Goal: Task Accomplishment & Management: Complete application form

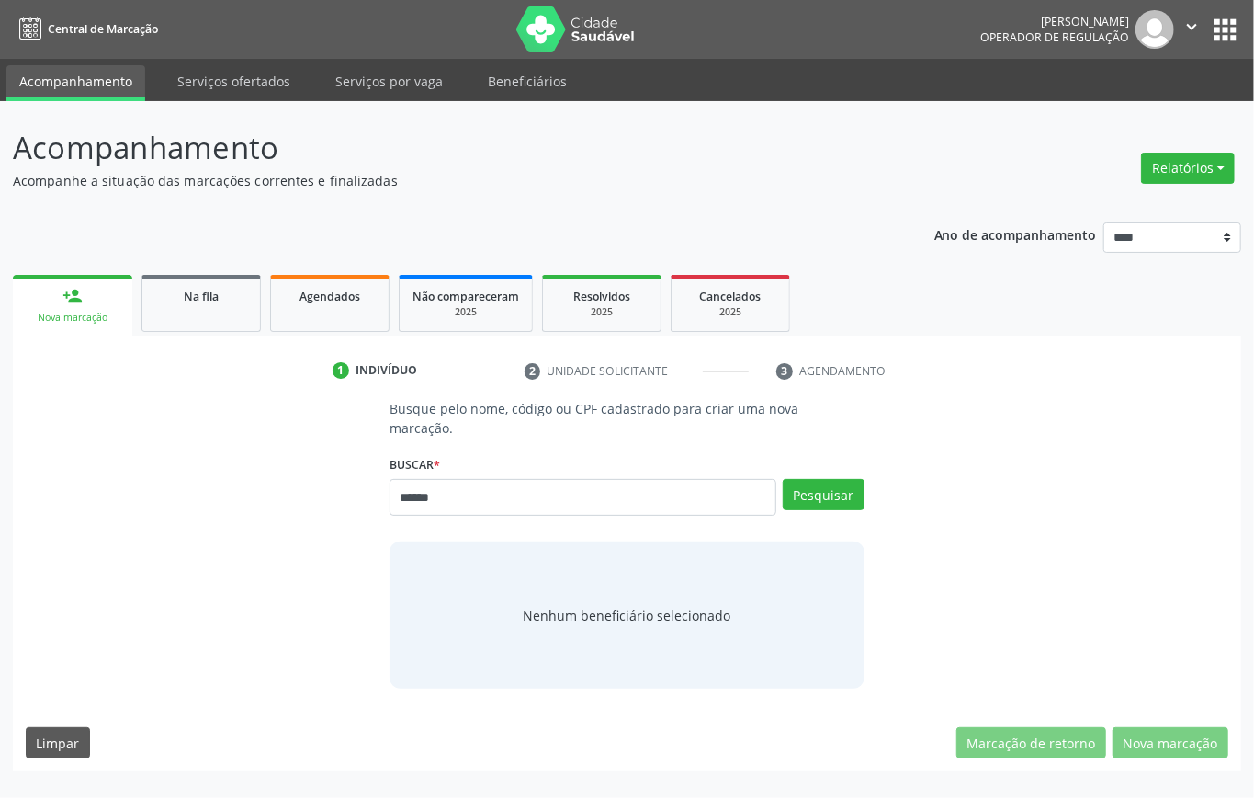
type input "******"
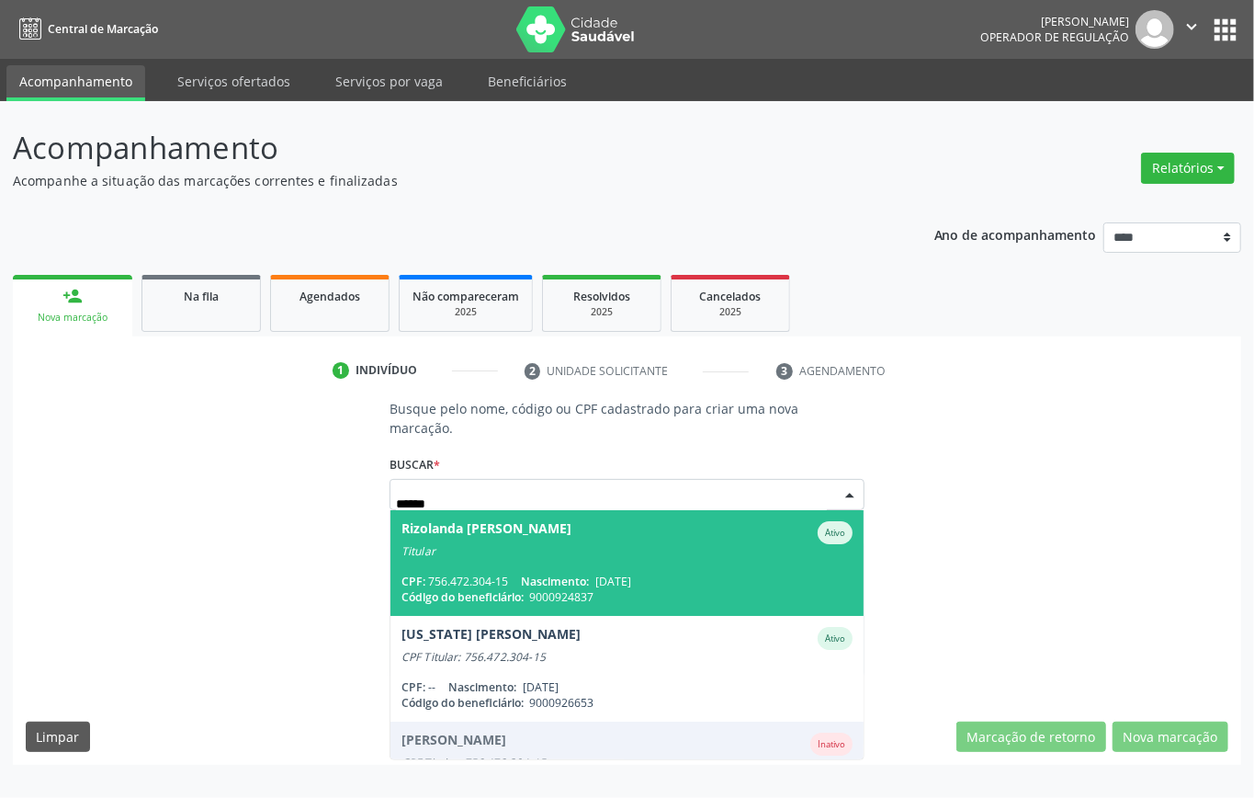
click at [529, 574] on span "Nascimento:" at bounding box center [555, 581] width 68 height 16
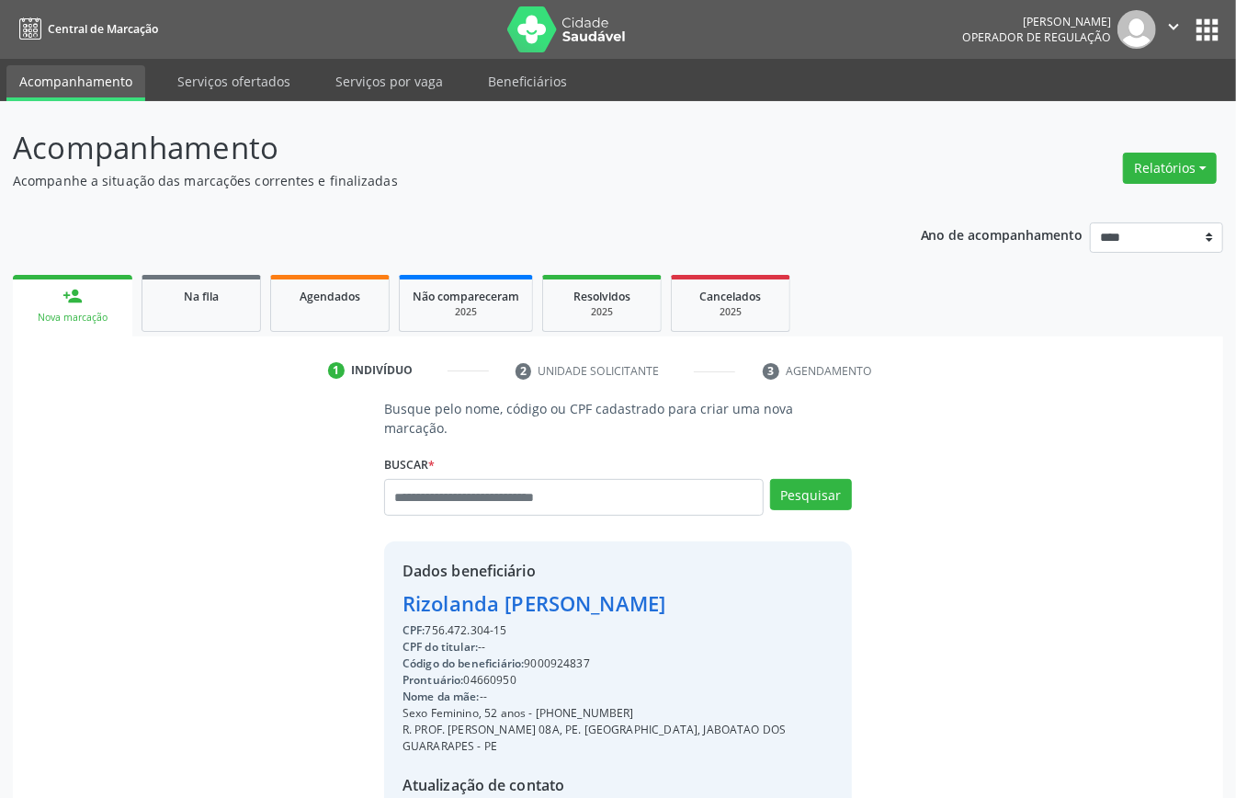
scroll to position [209, 0]
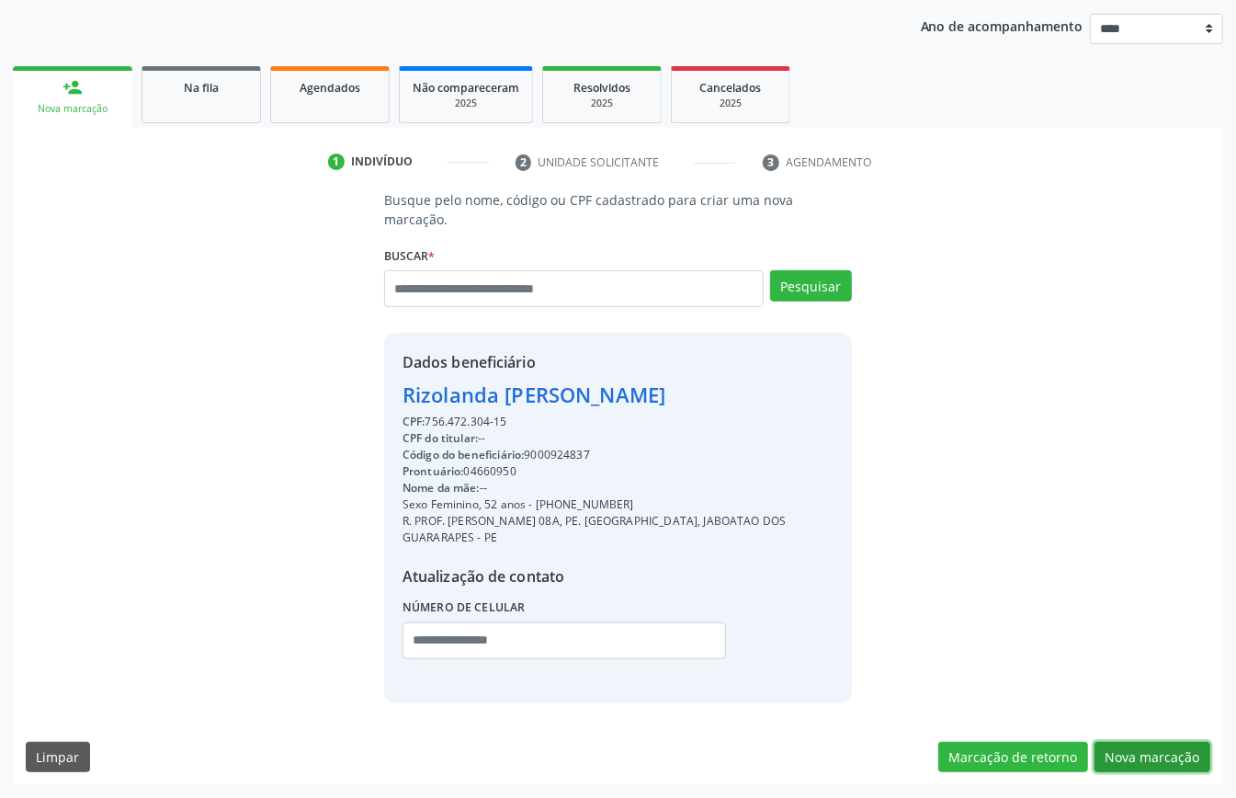
click at [1148, 741] on button "Nova marcação" at bounding box center [1152, 756] width 116 height 31
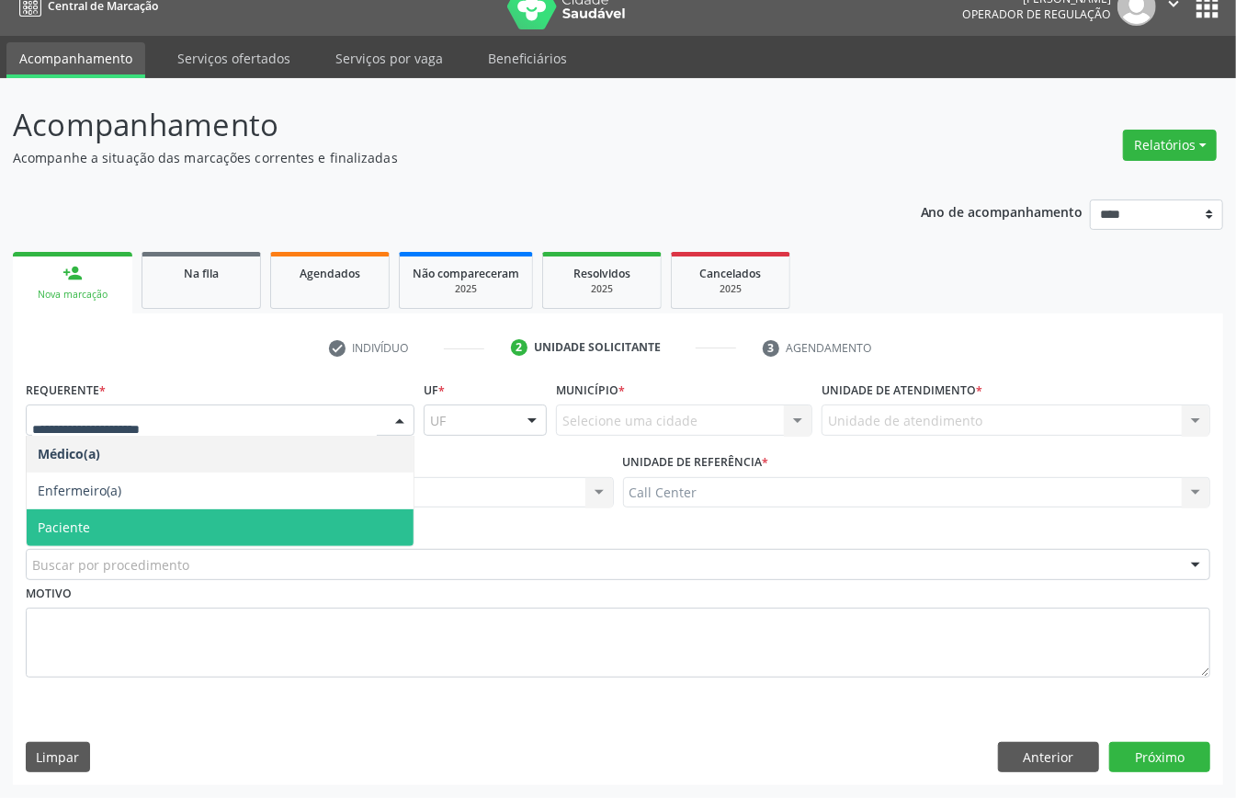
click at [104, 526] on span "Paciente" at bounding box center [220, 527] width 387 height 37
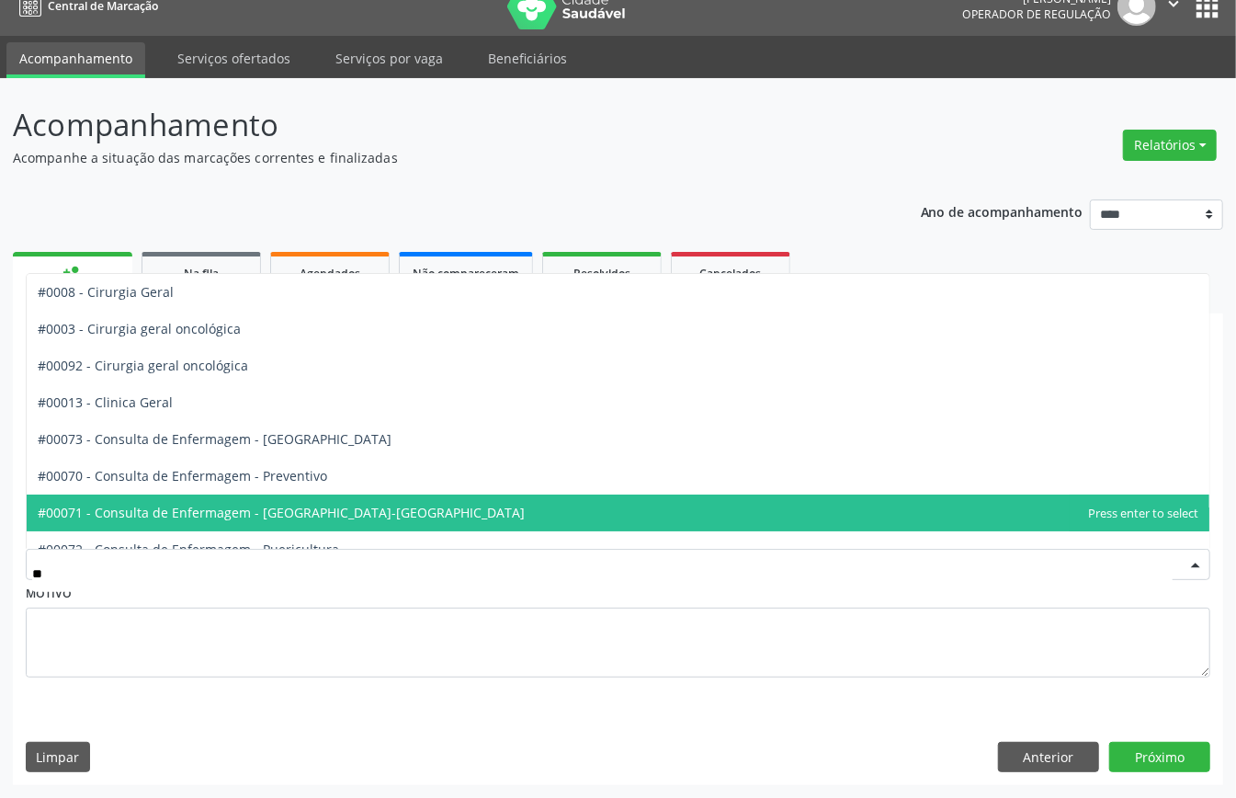
type input "***"
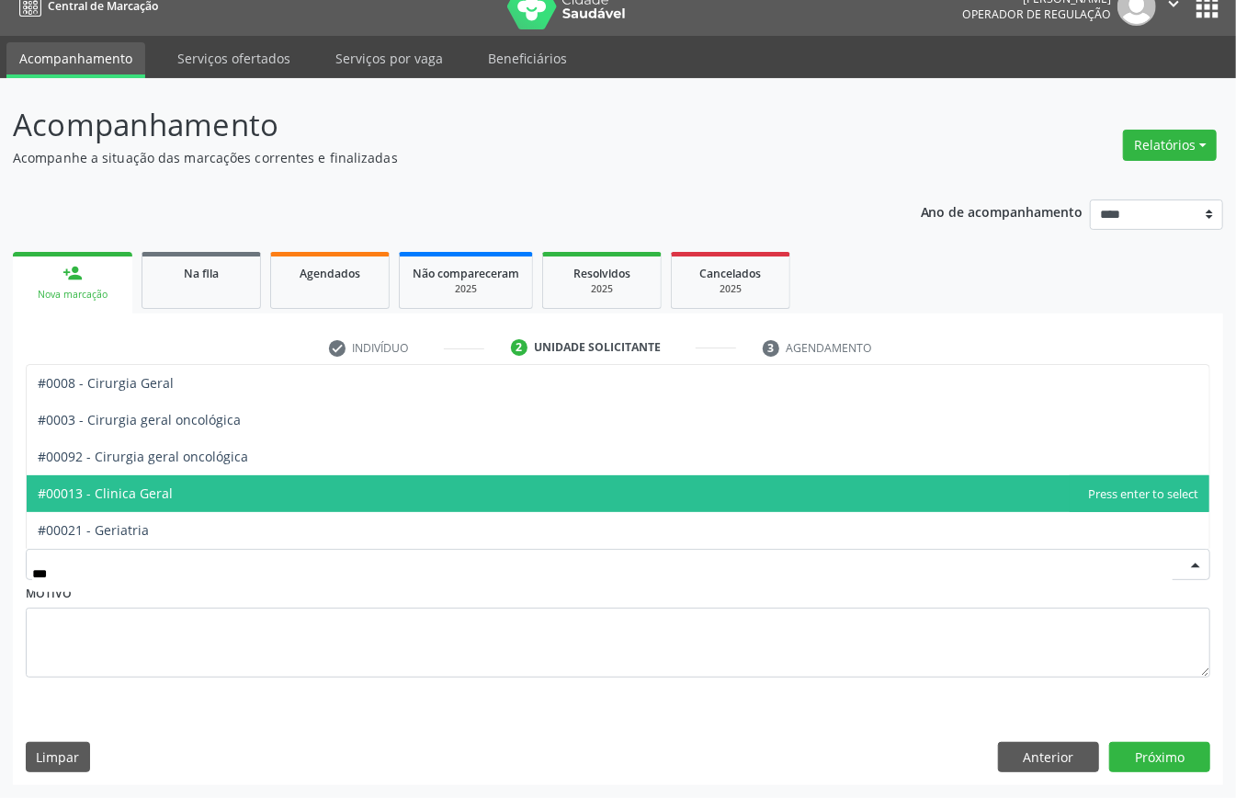
click at [137, 493] on span "#00013 - Clinica Geral" at bounding box center [105, 492] width 135 height 17
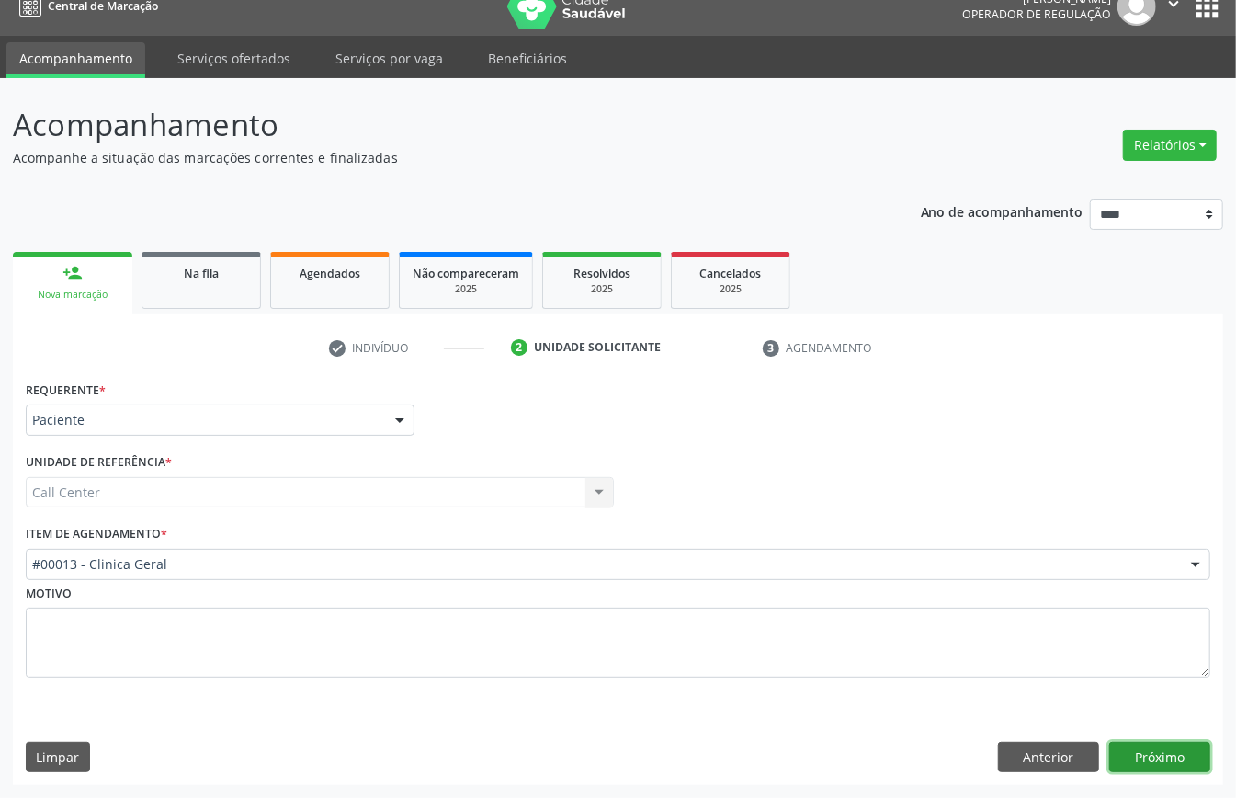
click at [1176, 759] on button "Próximo" at bounding box center [1159, 756] width 101 height 31
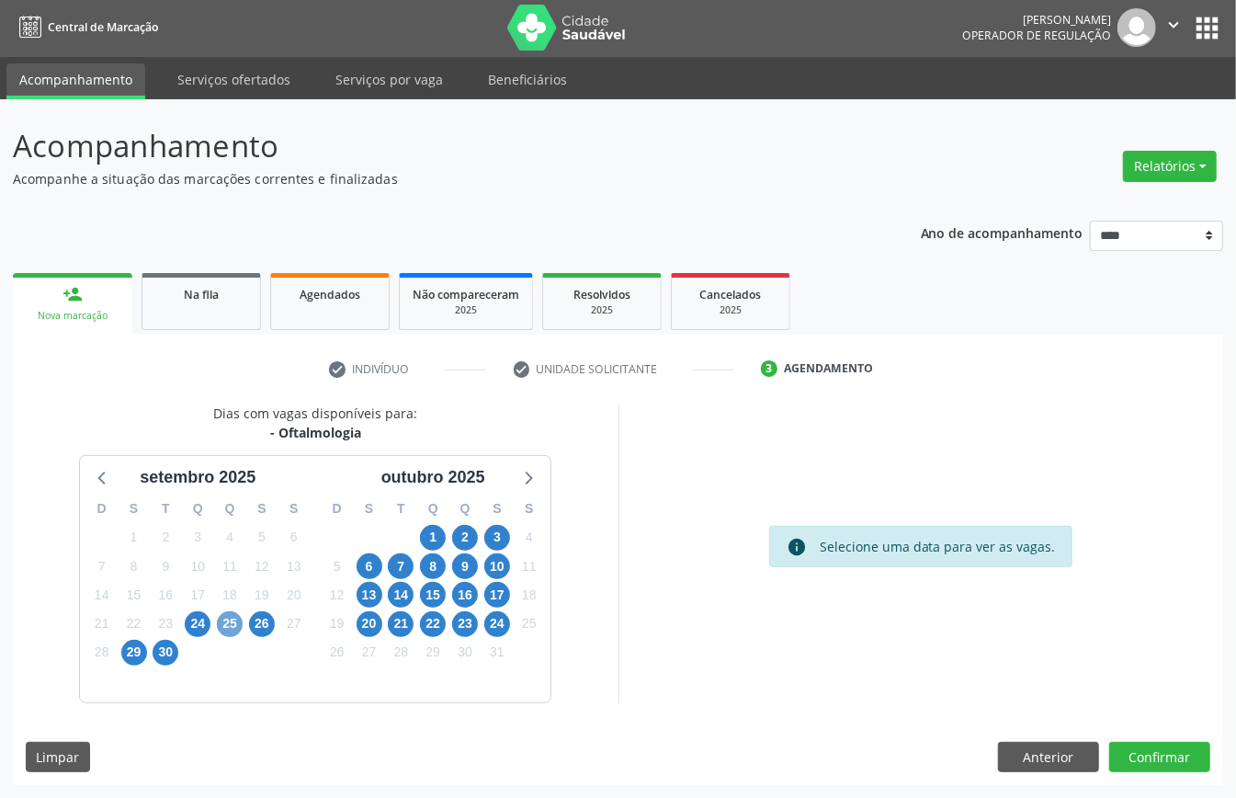
click at [237, 616] on span "25" at bounding box center [230, 624] width 26 height 26
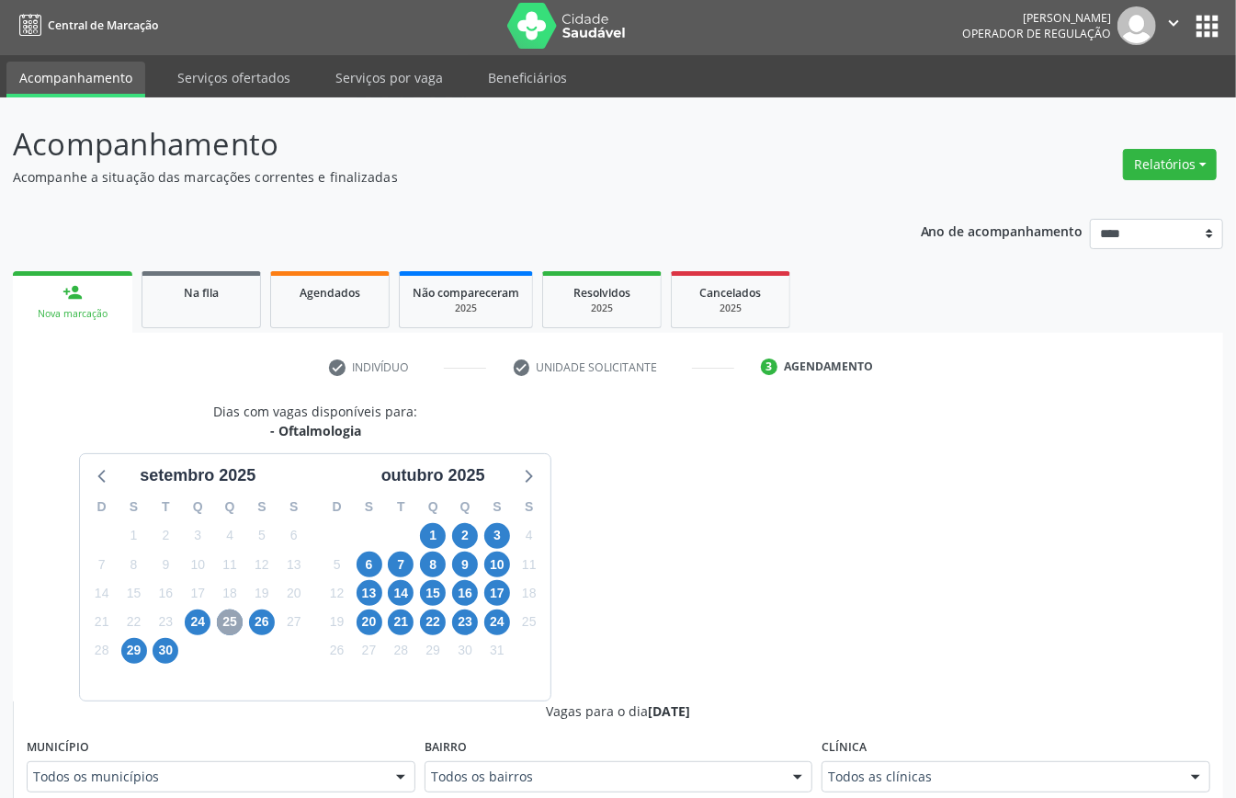
scroll to position [248, 0]
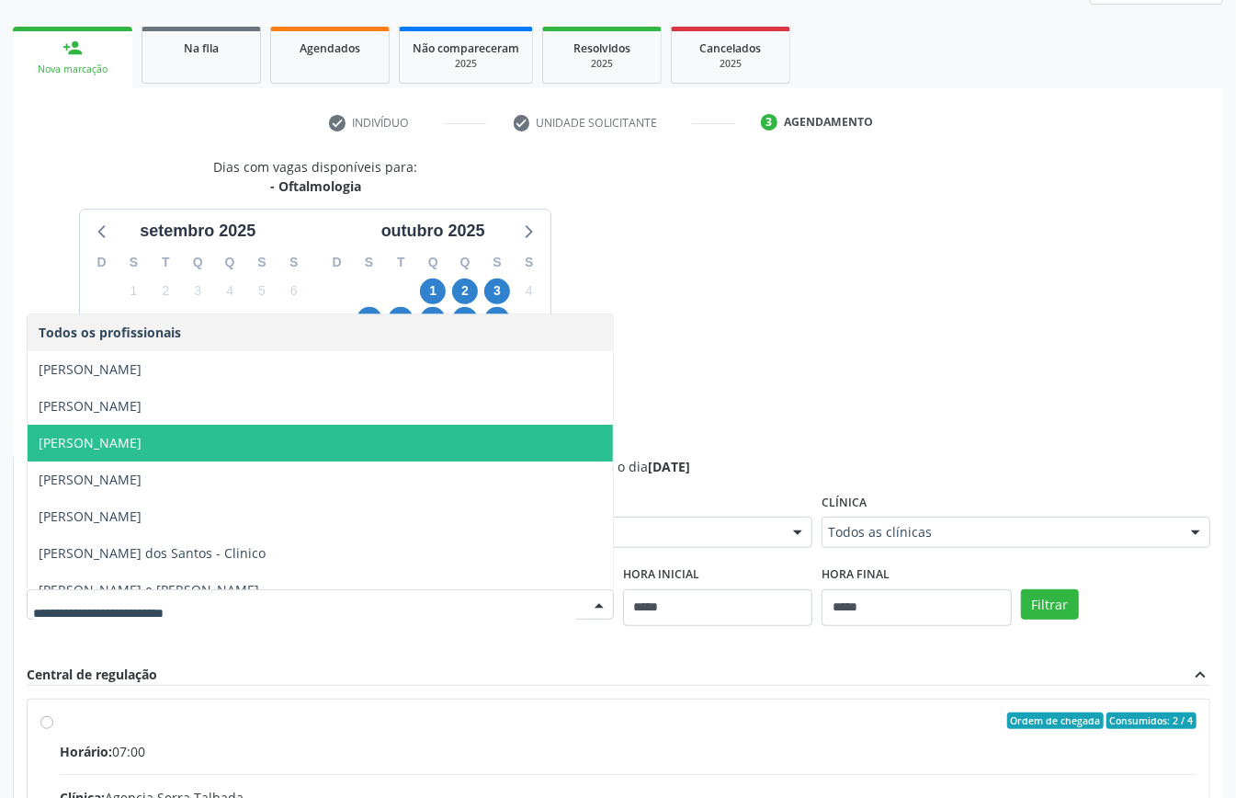
drag, startPoint x: 198, startPoint y: 432, endPoint x: 225, endPoint y: 448, distance: 31.4
click at [198, 431] on span "[PERSON_NAME]" at bounding box center [320, 442] width 585 height 37
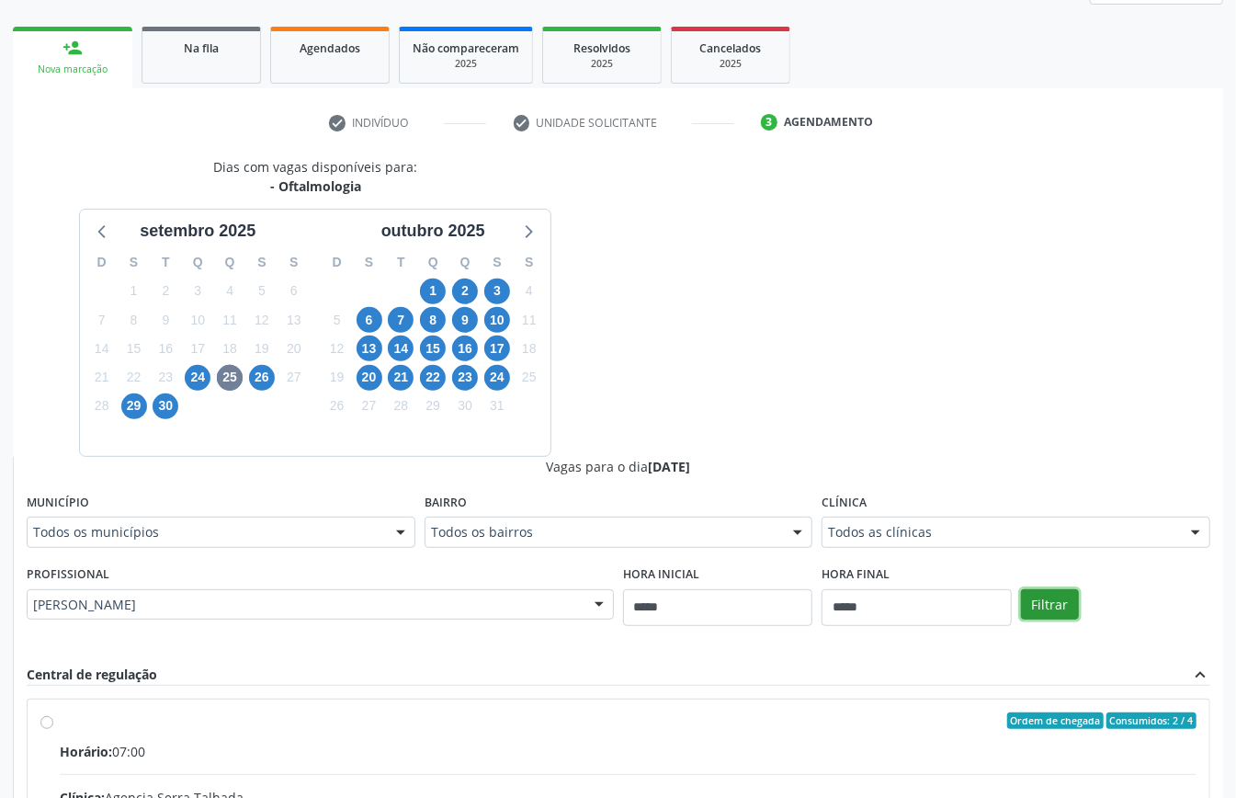
click at [1042, 603] on button "Filtrar" at bounding box center [1050, 604] width 58 height 31
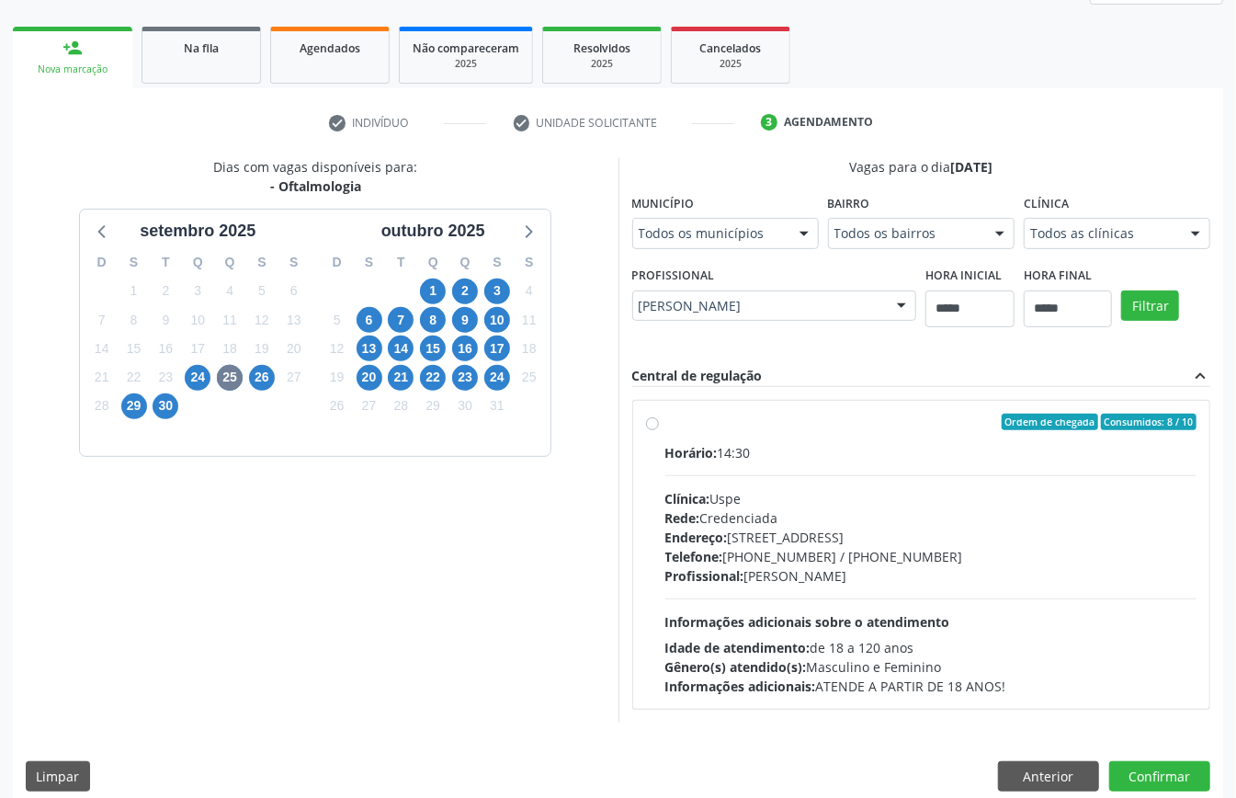
click at [692, 563] on span "Telefone:" at bounding box center [694, 556] width 58 height 17
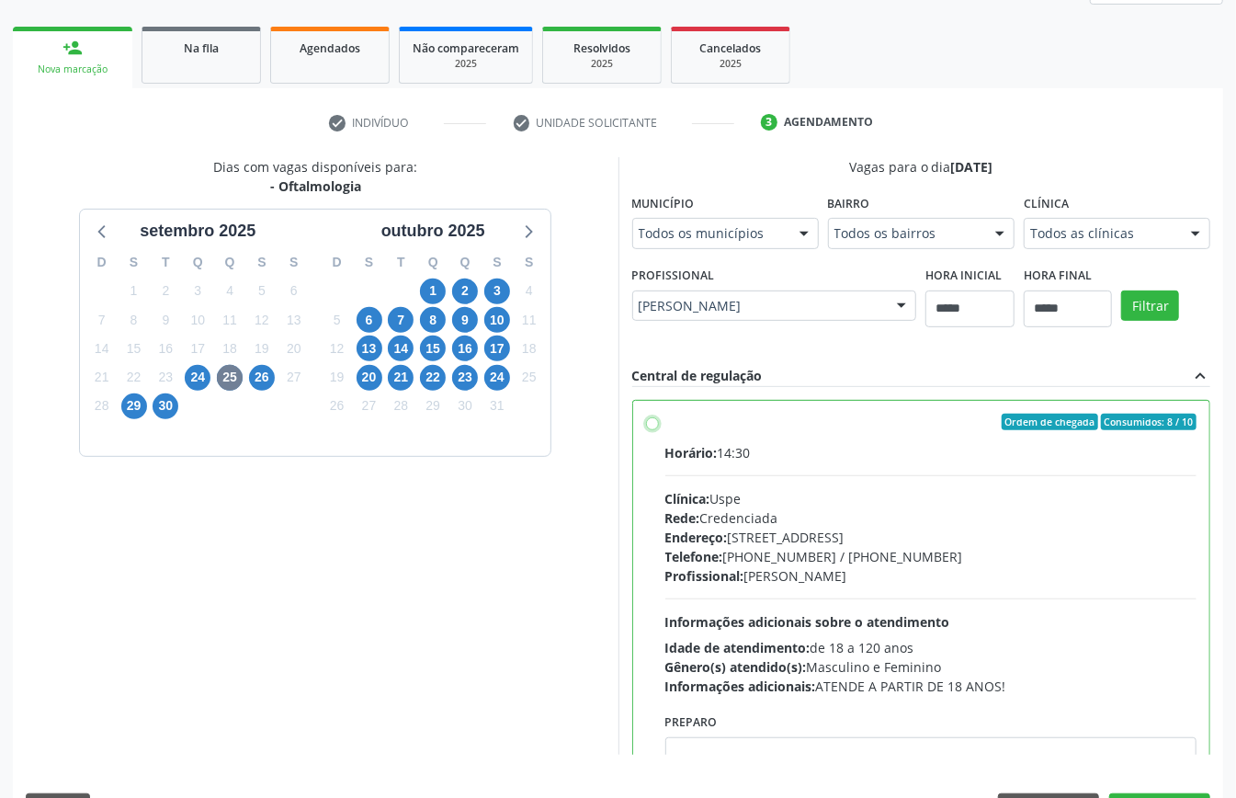
scroll to position [93, 0]
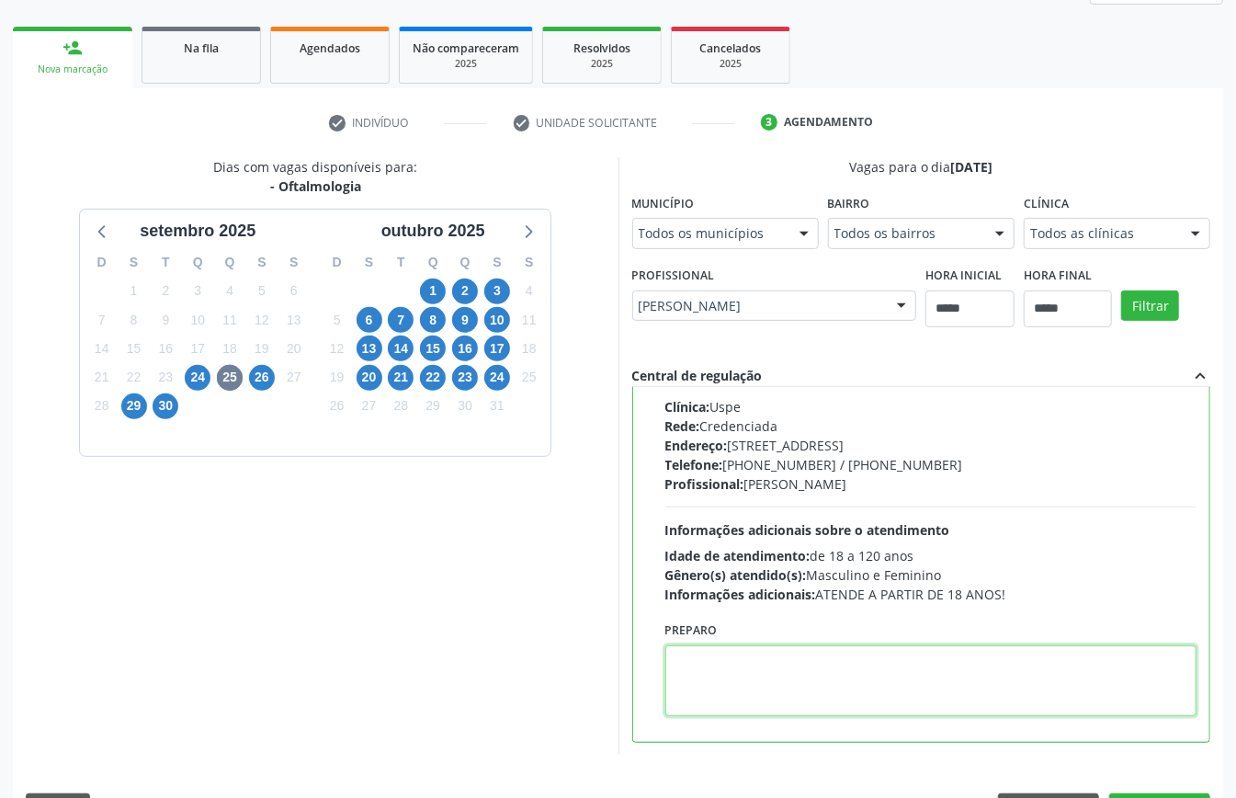
paste textarea "**********"
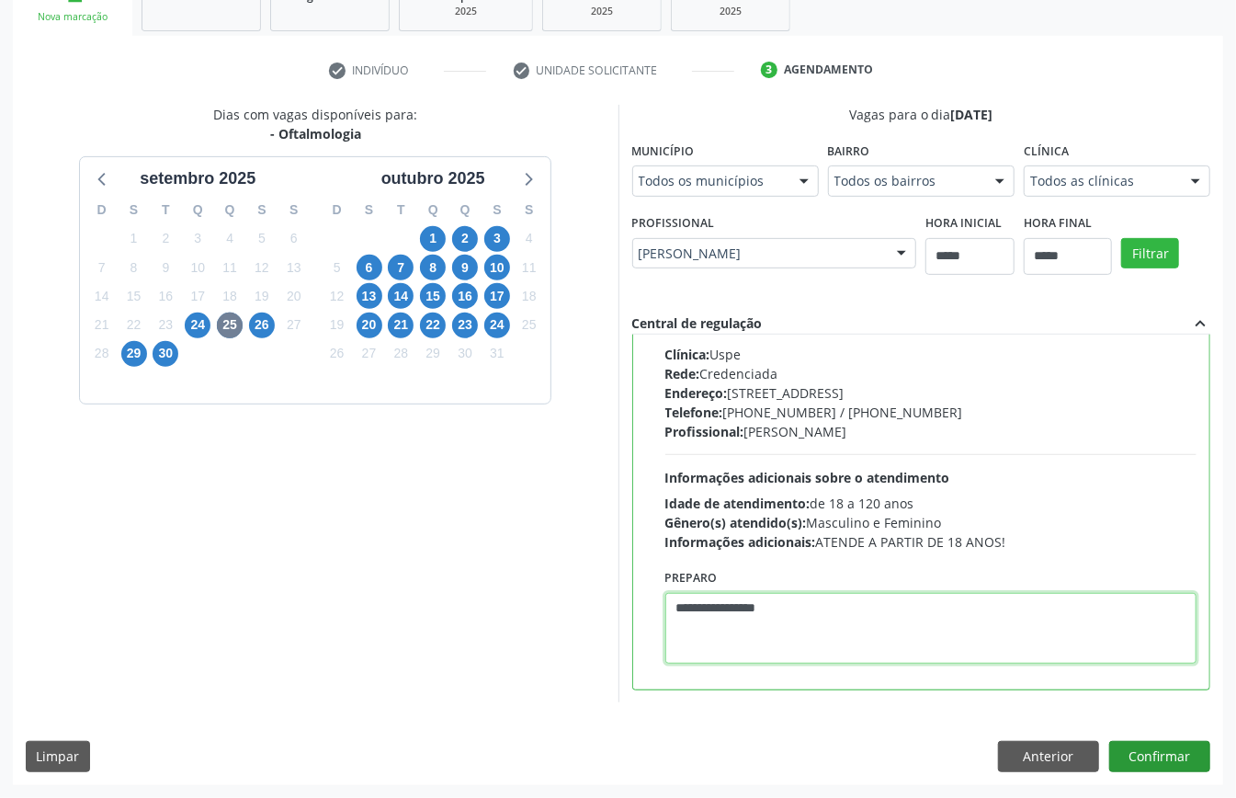
type textarea "**********"
click at [1136, 754] on button "Confirmar" at bounding box center [1159, 756] width 101 height 31
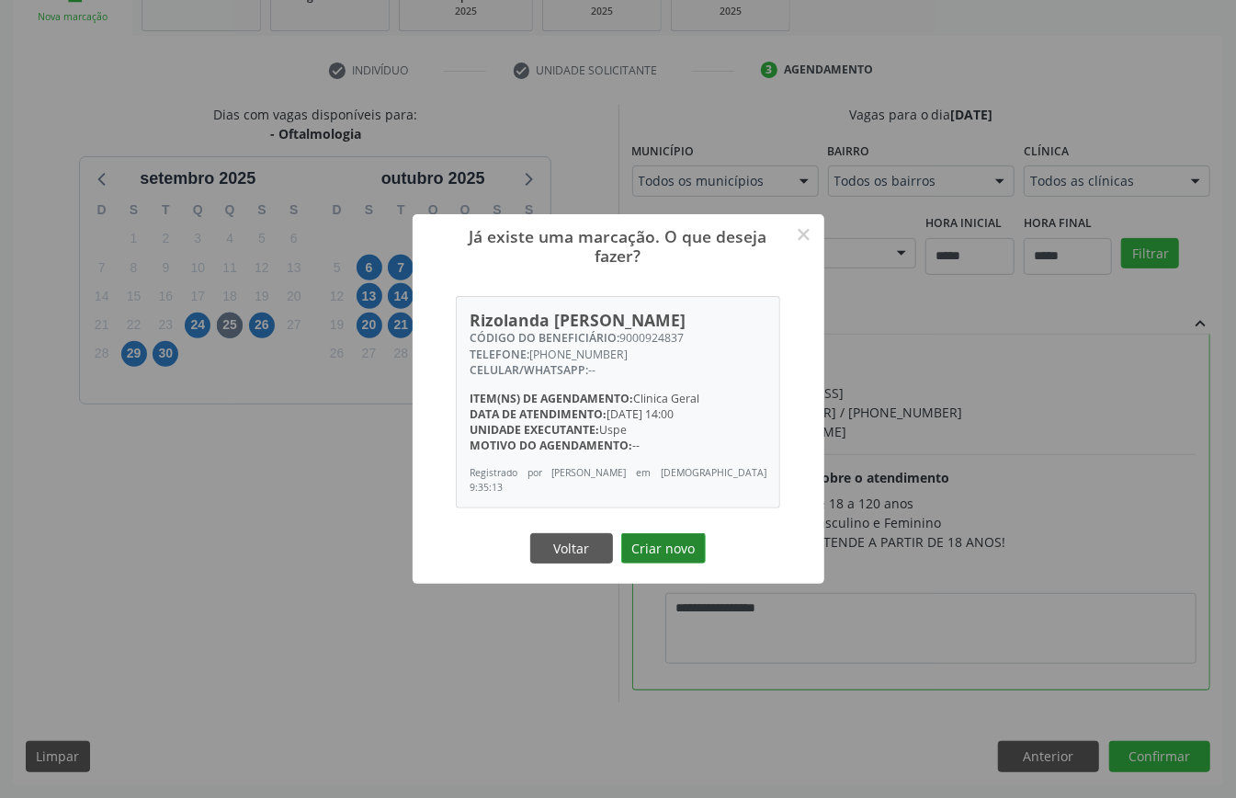
click at [655, 535] on button "Criar novo" at bounding box center [663, 548] width 85 height 31
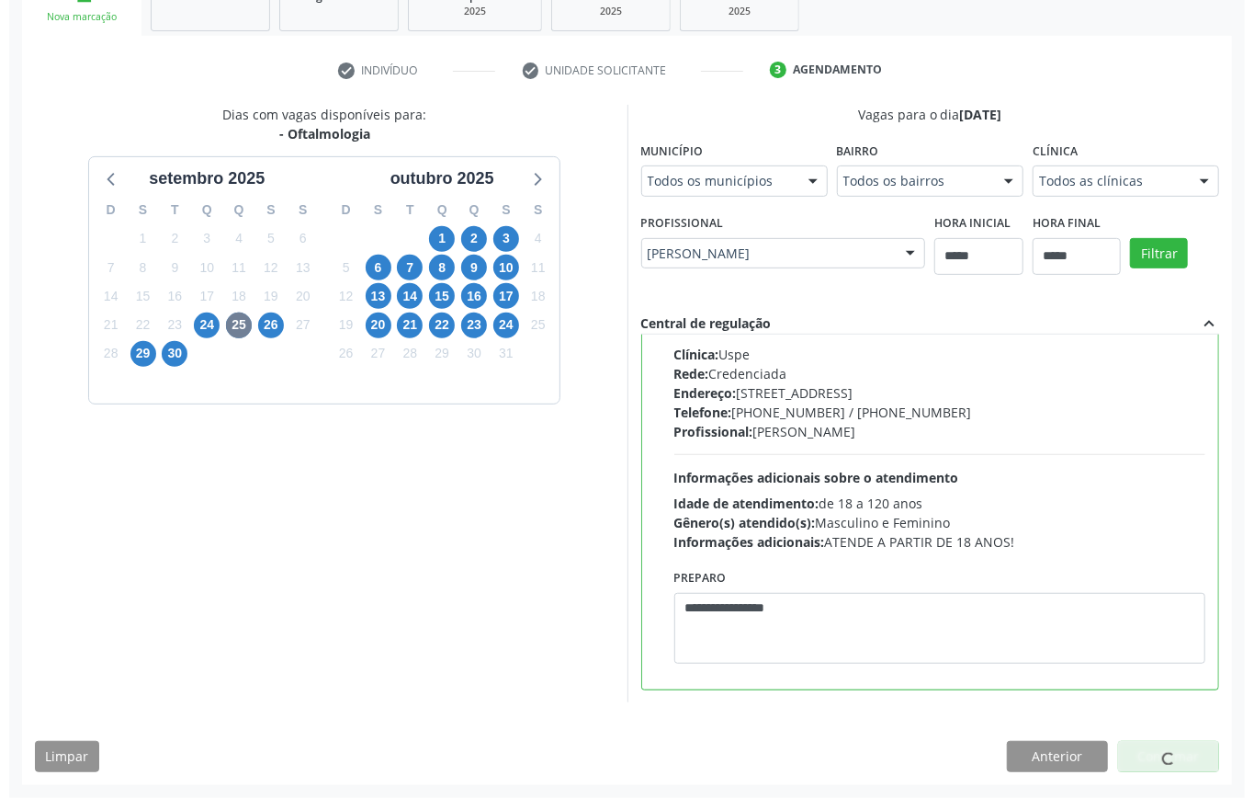
scroll to position [0, 0]
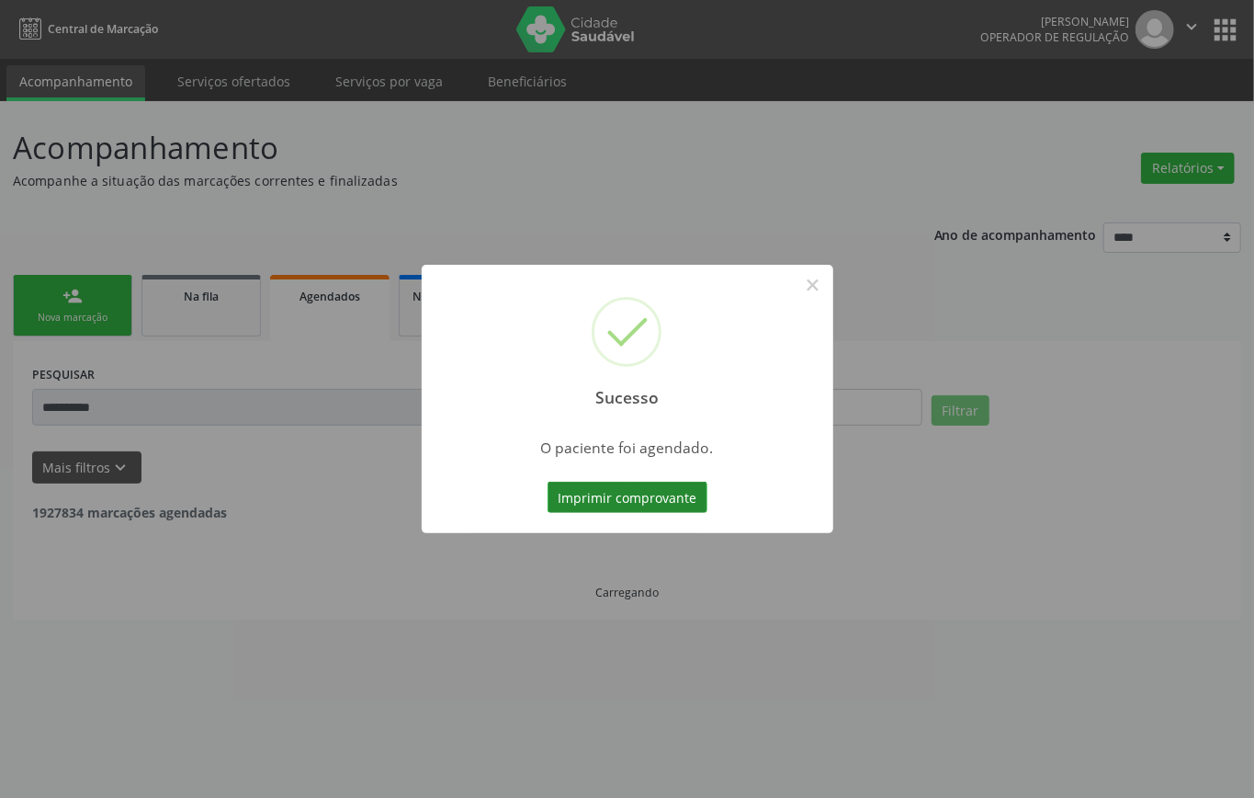
click at [662, 494] on button "Imprimir comprovante" at bounding box center [628, 496] width 160 height 31
